Goal: Information Seeking & Learning: Learn about a topic

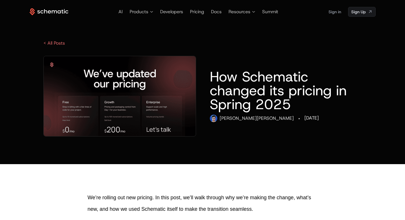
click at [122, 82] on img at bounding box center [120, 96] width 152 height 80
click at [130, 101] on img at bounding box center [120, 96] width 152 height 80
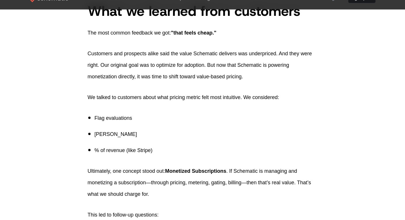
scroll to position [593, 0]
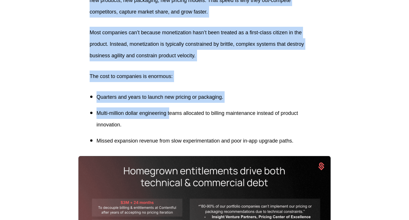
scroll to position [187, 0]
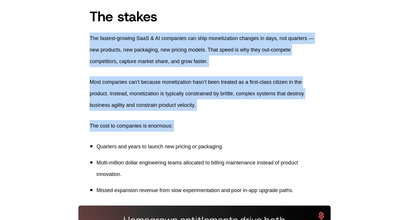
drag, startPoint x: 89, startPoint y: 55, endPoint x: 170, endPoint y: 137, distance: 115.0
click at [99, 82] on p "Most companies can’t because monetization hasn’t been treated as a first-class …" at bounding box center [205, 93] width 230 height 34
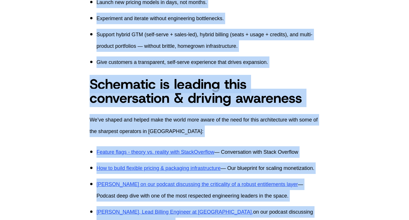
scroll to position [2368, 0]
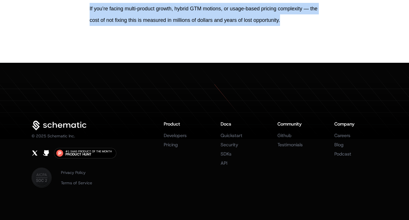
drag, startPoint x: 90, startPoint y: 14, endPoint x: 296, endPoint y: 21, distance: 206.5
copy div "The stakes The fastest-growing SaaS & AI companies can ship monetization change…"
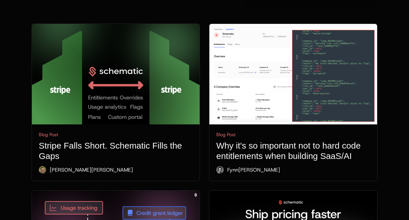
scroll to position [231, 0]
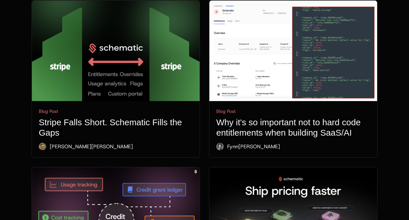
click at [103, 43] on img at bounding box center [116, 51] width 168 height 100
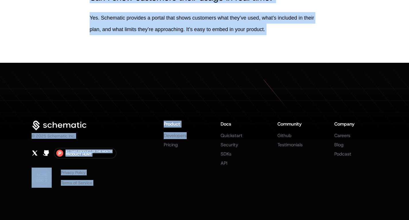
scroll to position [3114, 0]
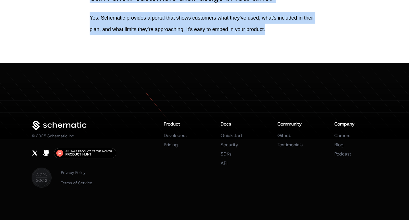
drag, startPoint x: 114, startPoint y: 95, endPoint x: 300, endPoint y: 29, distance: 197.8
copy div "Loremi do sit am con adip elitseddo eiusm temp incid. Ut labo etdolore magnaali…"
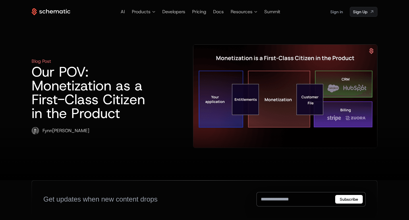
click at [156, 88] on h1 "Our POV: Monetization as a First-Class Citizen in the Product" at bounding box center [94, 92] width 125 height 55
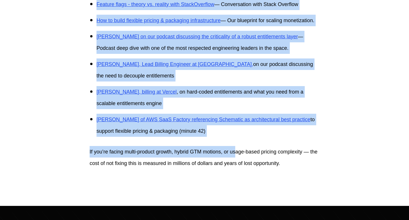
scroll to position [2262, 0]
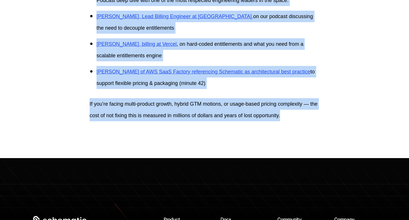
drag, startPoint x: 91, startPoint y: 24, endPoint x: 311, endPoint y: 134, distance: 245.5
copy div "The stakes The fastest-growing SaaS & AI companies can ship monetization change…"
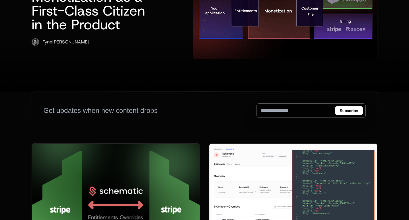
scroll to position [98, 0]
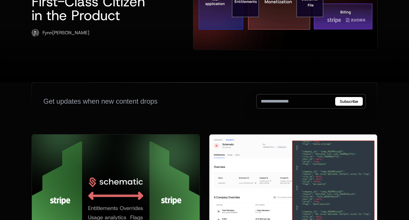
click at [130, 135] on img at bounding box center [116, 184] width 168 height 100
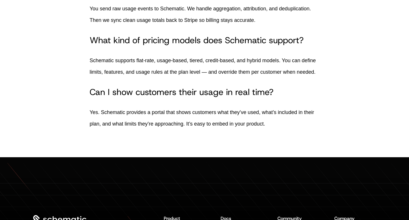
scroll to position [2763, 0]
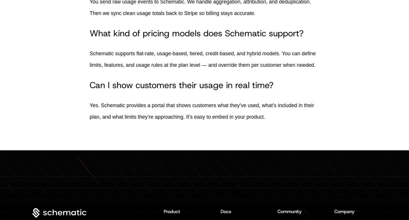
drag, startPoint x: 88, startPoint y: 59, endPoint x: 309, endPoint y: 64, distance: 220.5
copy div "Loremi do sit am con adip elitseddo eiusm temp incid. Ut labo etdolore magnaali…"
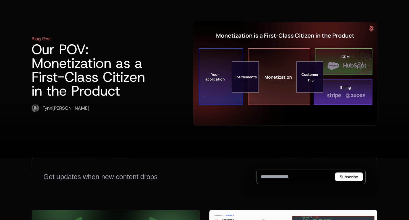
scroll to position [18, 0]
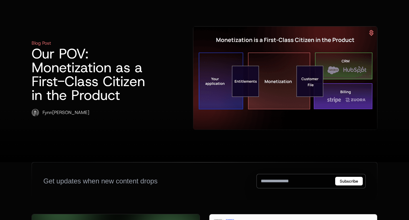
click at [261, 61] on img at bounding box center [285, 77] width 184 height 103
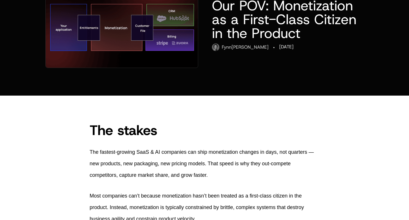
scroll to position [82, 0]
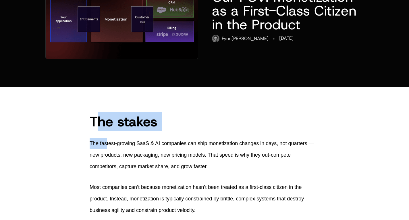
drag, startPoint x: 95, startPoint y: 122, endPoint x: 105, endPoint y: 143, distance: 23.0
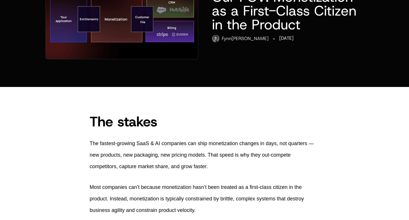
click at [95, 122] on span "The stakes" at bounding box center [124, 121] width 68 height 18
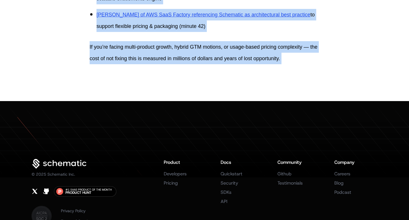
scroll to position [2351, 0]
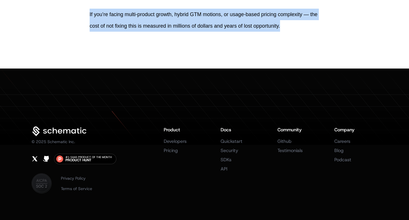
drag, startPoint x: 90, startPoint y: 122, endPoint x: 289, endPoint y: 62, distance: 208.1
copy div "The stakes The fastest-growing SaaS & AI companies can ship monetization change…"
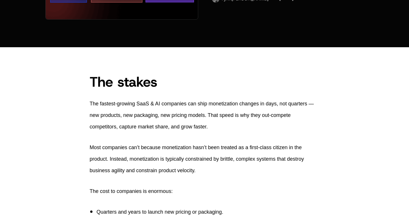
scroll to position [0, 0]
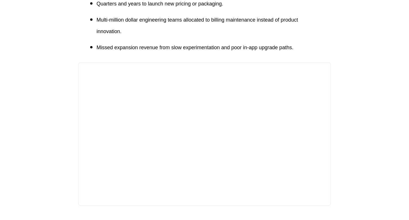
scroll to position [337, 0]
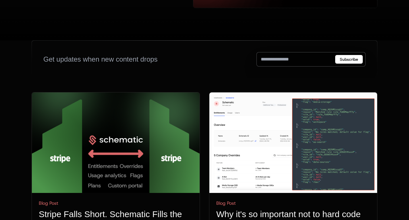
scroll to position [156, 0]
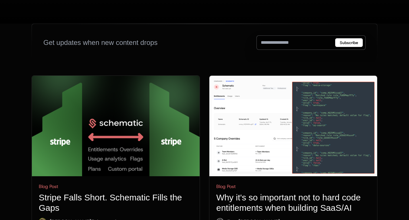
click at [114, 91] on img at bounding box center [116, 126] width 168 height 100
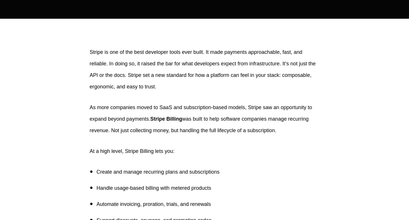
scroll to position [167, 0]
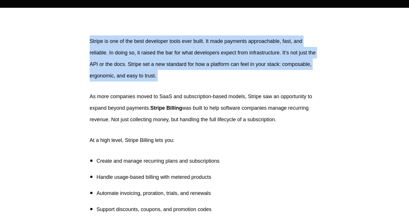
drag, startPoint x: 94, startPoint y: 45, endPoint x: 158, endPoint y: 86, distance: 76.0
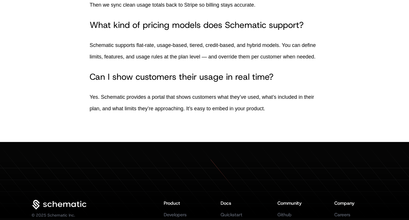
scroll to position [2726, 0]
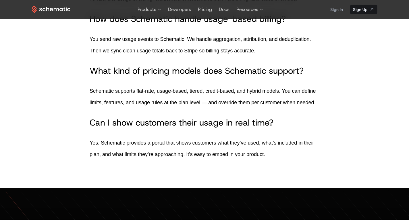
drag, startPoint x: 86, startPoint y: 89, endPoint x: 317, endPoint y: 100, distance: 231.6
copy div "Loremi do sit am con adip elitseddo eiusm temp incid. Ut labo etdolore magnaali…"
